Goal: Entertainment & Leisure: Browse casually

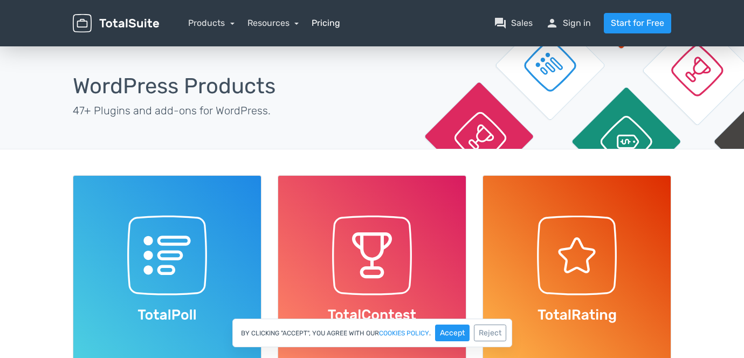
click at [336, 24] on link "Pricing" at bounding box center [326, 23] width 29 height 13
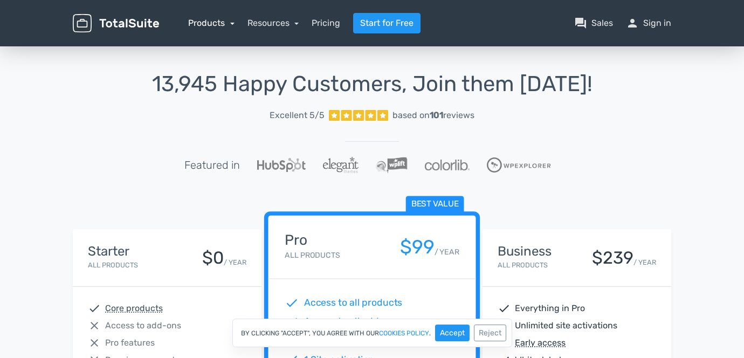
click at [229, 22] on link "Products" at bounding box center [211, 23] width 46 height 10
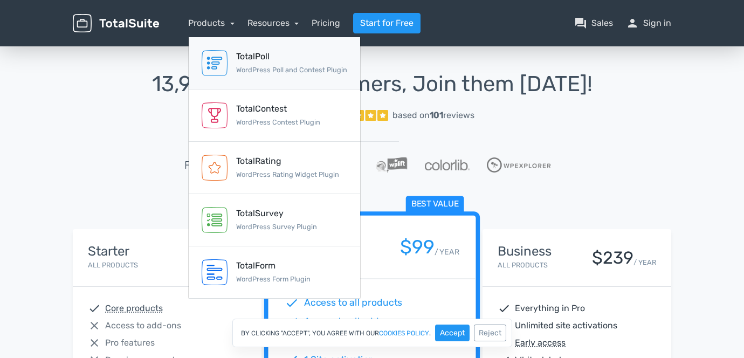
click at [232, 64] on link "TotalPoll WordPress Poll and Contest Plugin" at bounding box center [274, 63] width 171 height 52
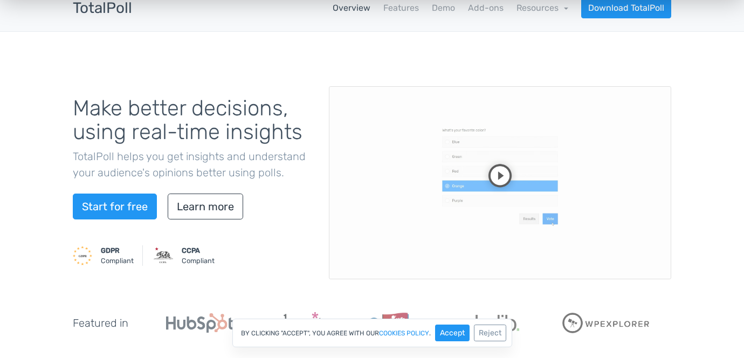
scroll to position [79, 0]
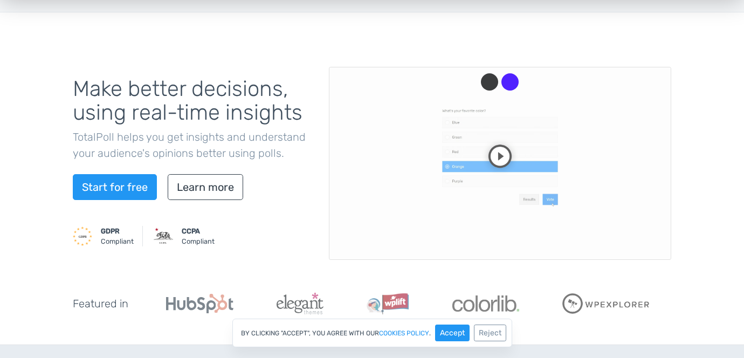
click at [504, 153] on video at bounding box center [500, 163] width 342 height 193
click at [546, 206] on video at bounding box center [500, 163] width 342 height 193
click at [488, 79] on div "Detach button" at bounding box center [489, 81] width 17 height 17
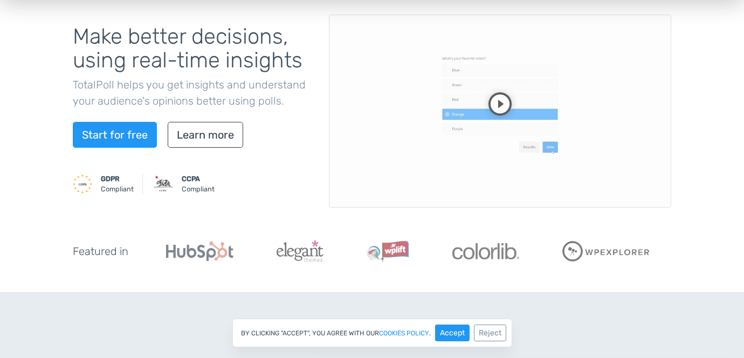
scroll to position [133, 0]
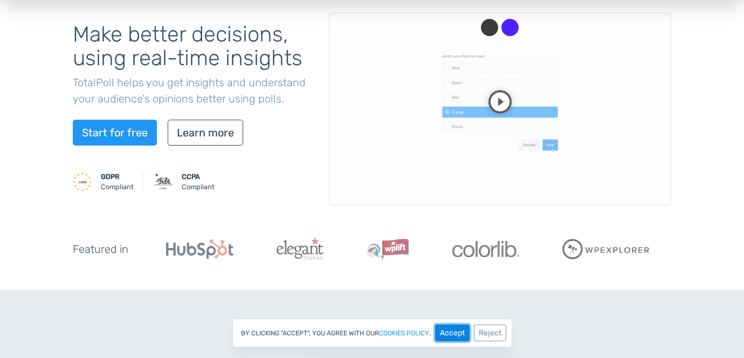
click at [456, 337] on button "Accept" at bounding box center [452, 333] width 35 height 17
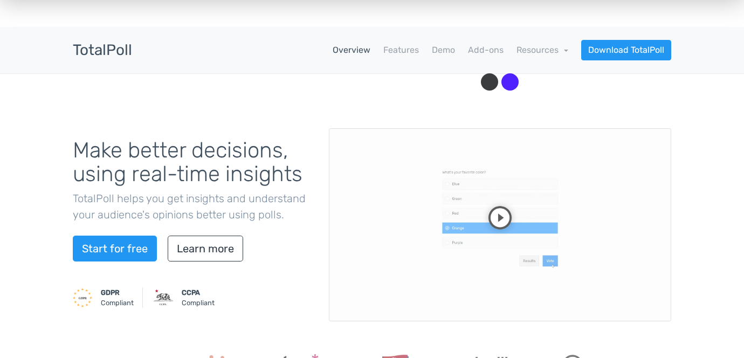
scroll to position [0, 0]
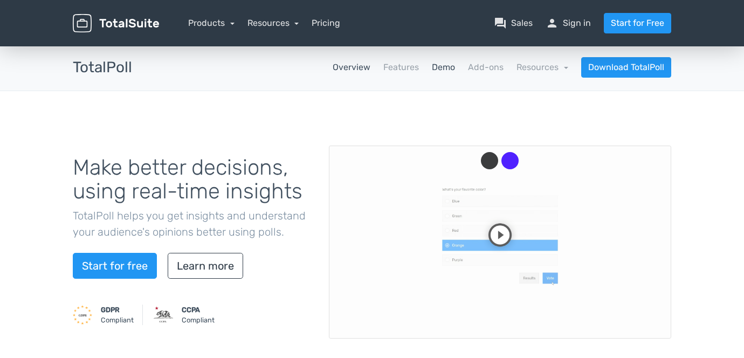
click at [442, 67] on link "Demo" at bounding box center [443, 67] width 23 height 13
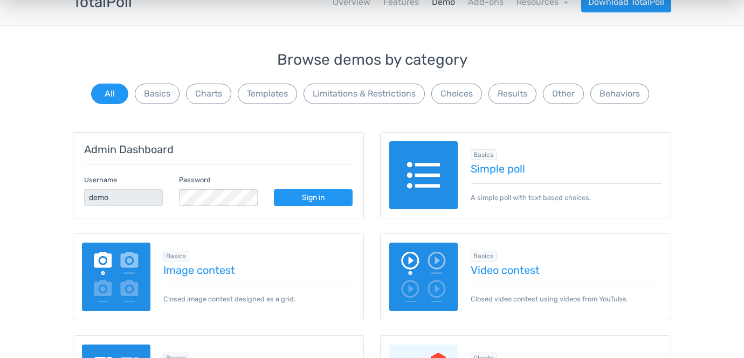
scroll to position [72, 0]
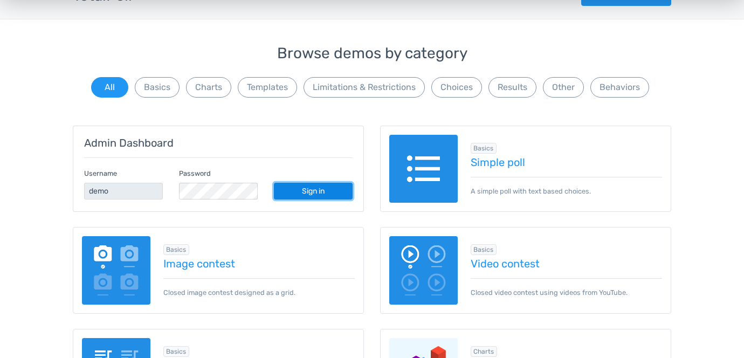
click at [316, 189] on link "Sign in" at bounding box center [313, 191] width 79 height 17
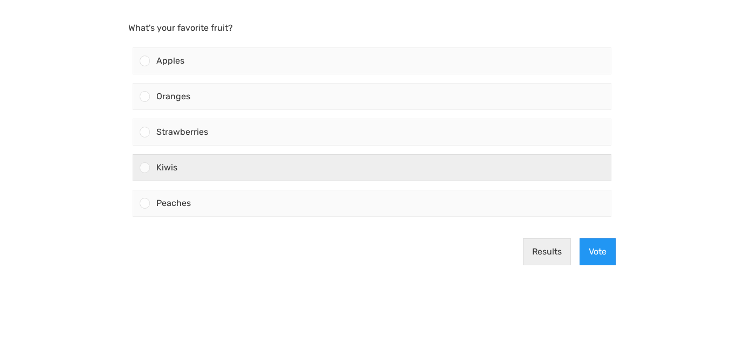
click at [235, 172] on div "Kiwis" at bounding box center [380, 168] width 461 height 26
click at [145, 168] on input "Kiwis" at bounding box center [145, 168] width 0 height 0
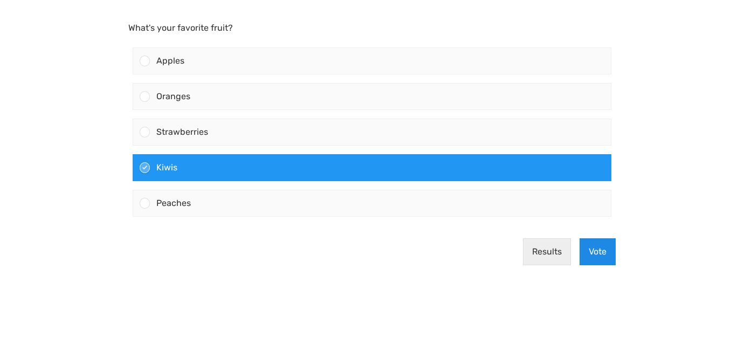
click at [592, 256] on button "Vote" at bounding box center [598, 251] width 36 height 27
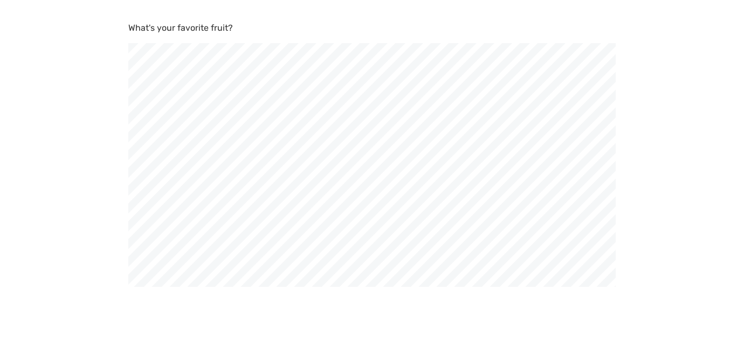
scroll to position [358, 744]
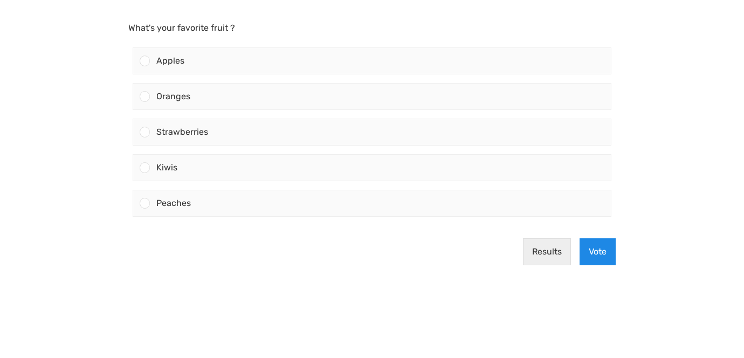
click at [595, 253] on button "Vote" at bounding box center [598, 251] width 36 height 27
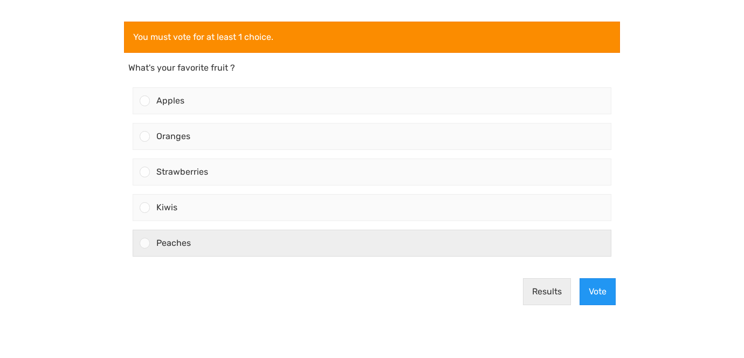
click at [281, 245] on div "Peaches" at bounding box center [380, 243] width 461 height 26
click at [145, 243] on input "Peaches" at bounding box center [145, 243] width 0 height 0
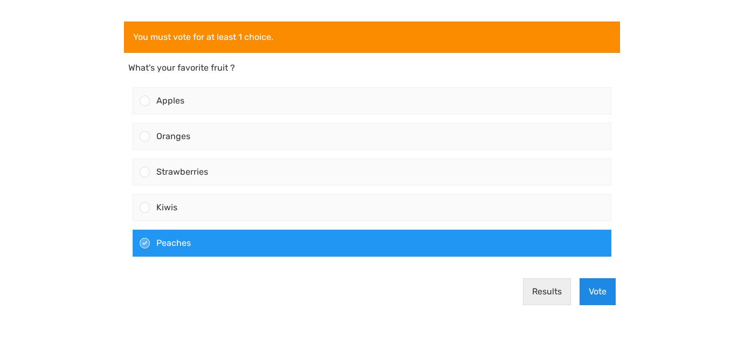
click at [598, 294] on button "Vote" at bounding box center [598, 291] width 36 height 27
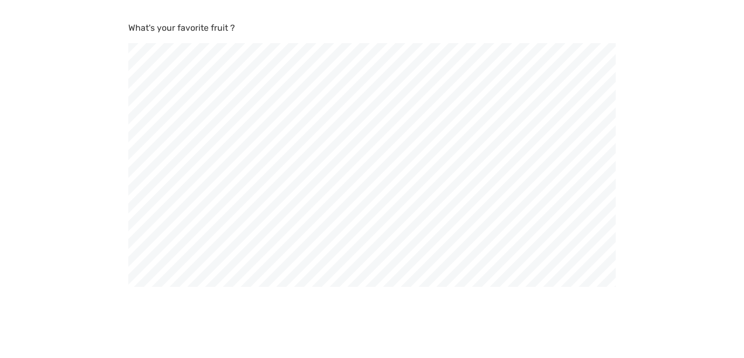
scroll to position [358, 744]
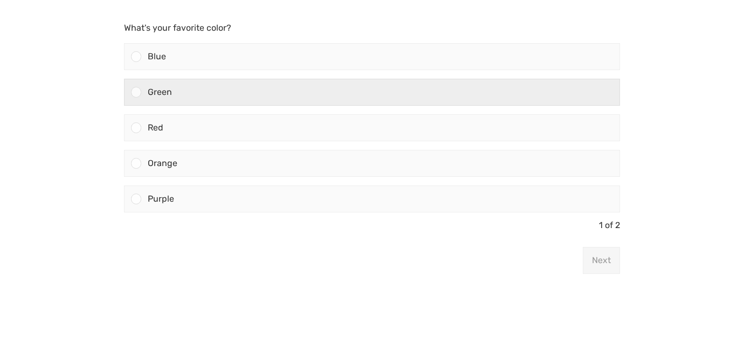
click at [212, 99] on div "Green" at bounding box center [380, 92] width 478 height 26
click at [136, 92] on input "Green" at bounding box center [136, 92] width 0 height 0
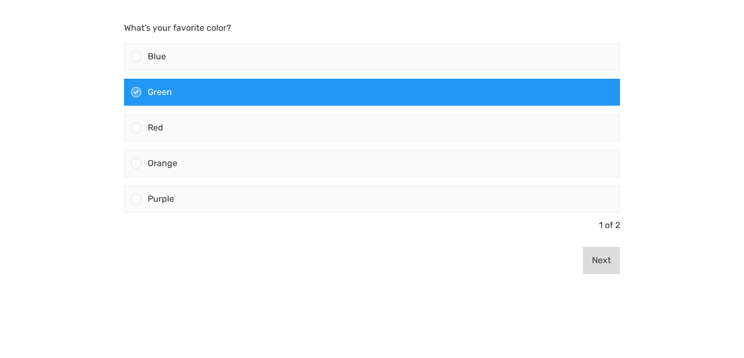
click at [602, 259] on button "Next" at bounding box center [601, 260] width 37 height 27
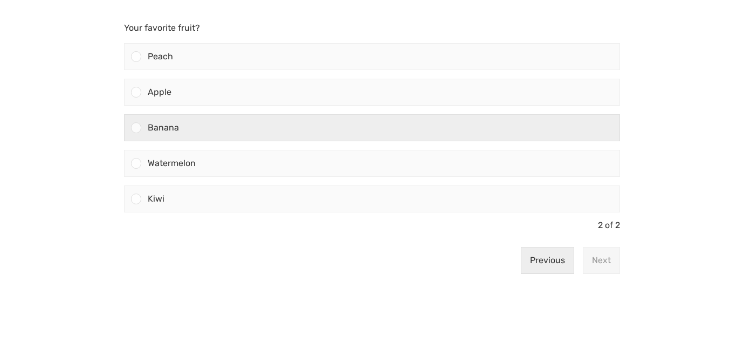
click at [282, 128] on div "Banana" at bounding box center [380, 128] width 478 height 26
click at [136, 128] on input "Banana" at bounding box center [136, 128] width 0 height 0
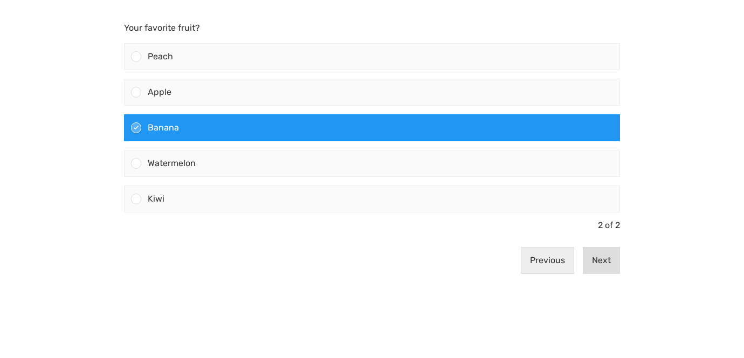
click at [611, 259] on button "Next" at bounding box center [601, 260] width 37 height 27
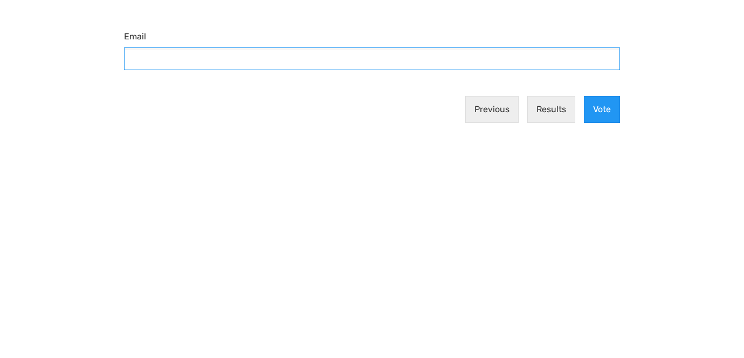
click at [372, 59] on input "Email" at bounding box center [372, 58] width 496 height 23
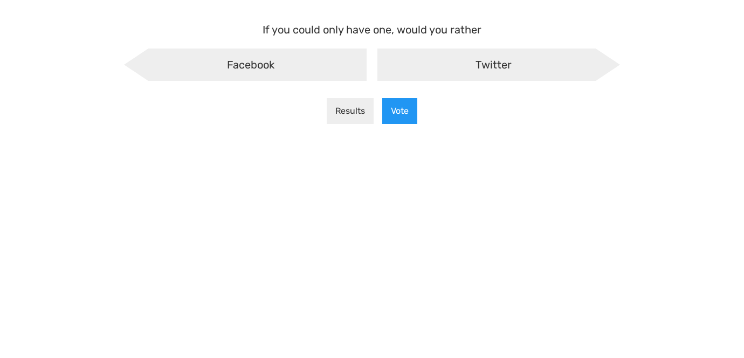
click at [468, 64] on div "Twitter" at bounding box center [498, 65] width 243 height 32
click at [376, 61] on input "Twitter" at bounding box center [372, 57] width 7 height 7
radio input "true"
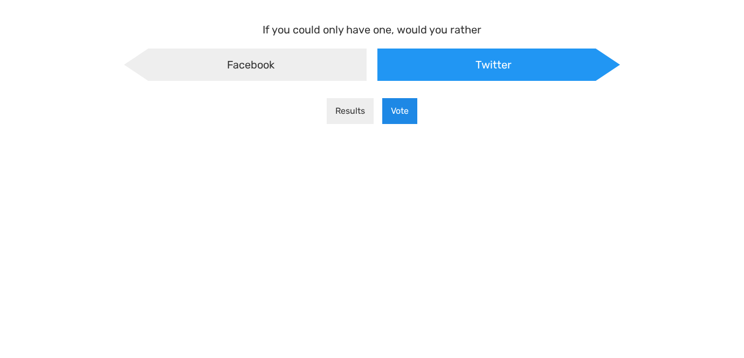
click at [396, 110] on button "Vote" at bounding box center [399, 111] width 35 height 26
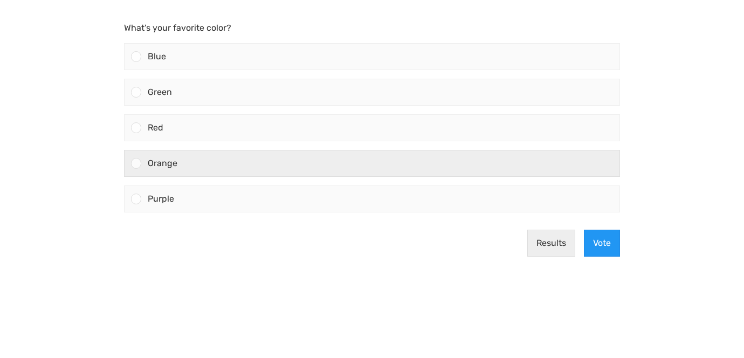
click at [297, 162] on div "Orange" at bounding box center [380, 163] width 478 height 26
click at [136, 163] on input "Orange" at bounding box center [136, 163] width 0 height 0
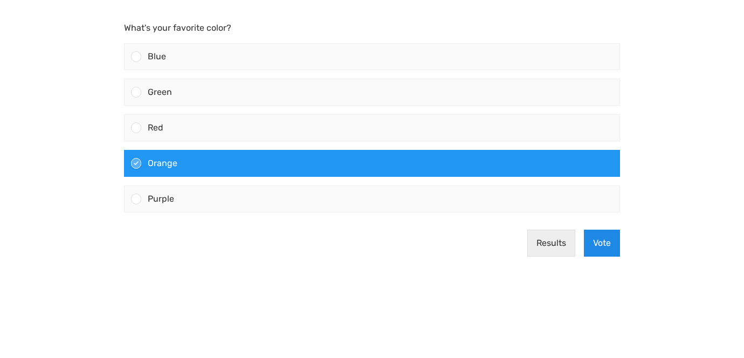
click at [602, 244] on button "Vote" at bounding box center [602, 243] width 36 height 27
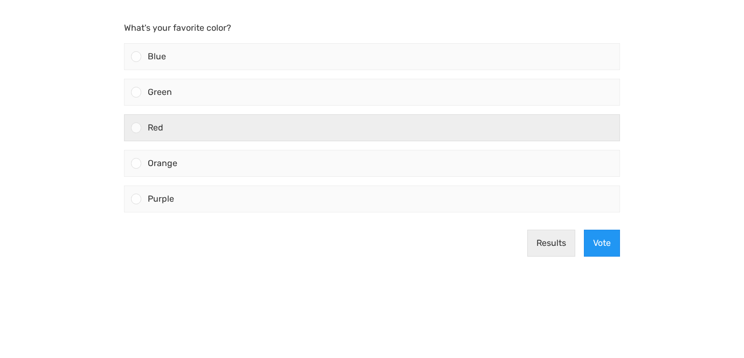
click at [393, 134] on div "Red" at bounding box center [380, 128] width 478 height 26
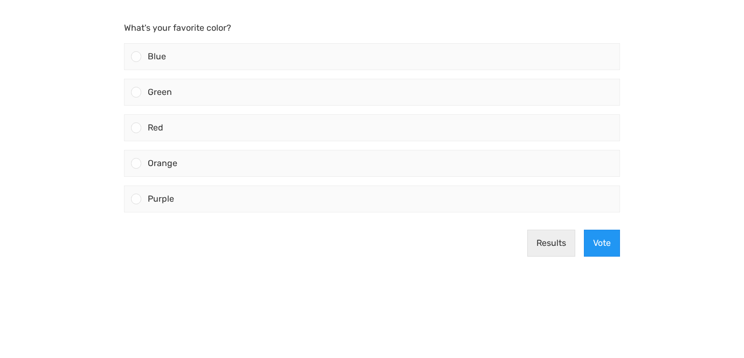
click at [136, 128] on input "Red" at bounding box center [136, 128] width 0 height 0
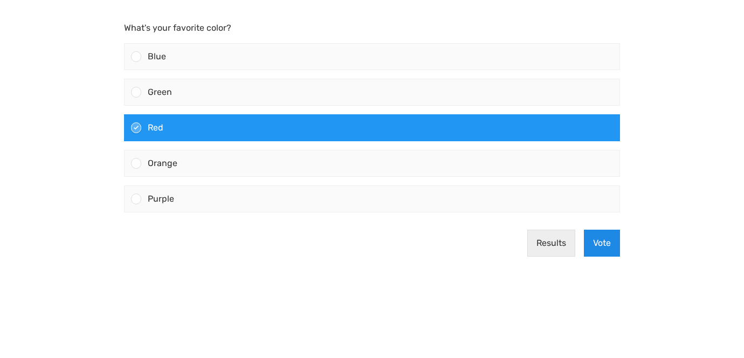
click at [592, 243] on button "Vote" at bounding box center [602, 243] width 36 height 27
